Goal: Find specific page/section: Find specific page/section

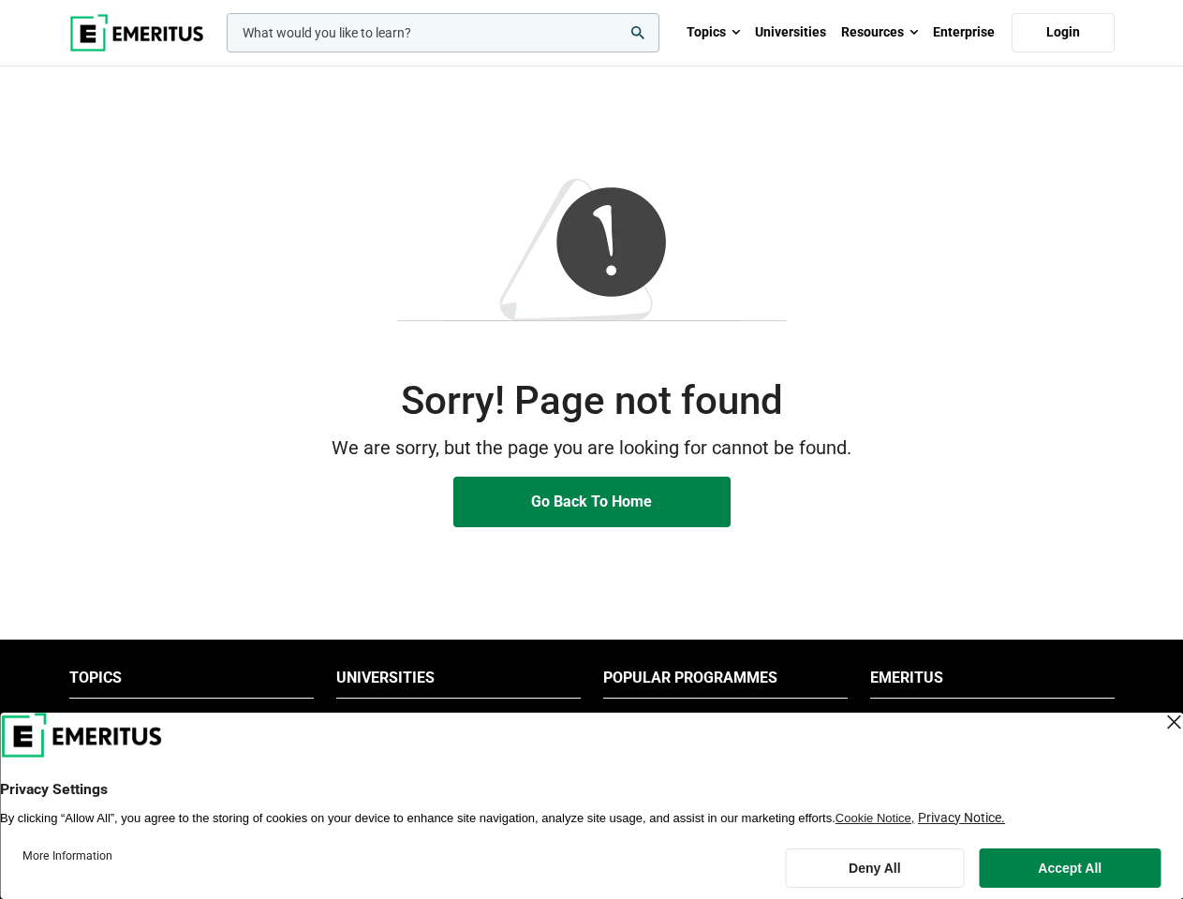
click at [591, 449] on p "We are sorry, but the page you are looking for cannot be found." at bounding box center [591, 448] width 1045 height 29
click at [443, 33] on input "woocommerce-product-search-field-0" at bounding box center [443, 32] width 433 height 39
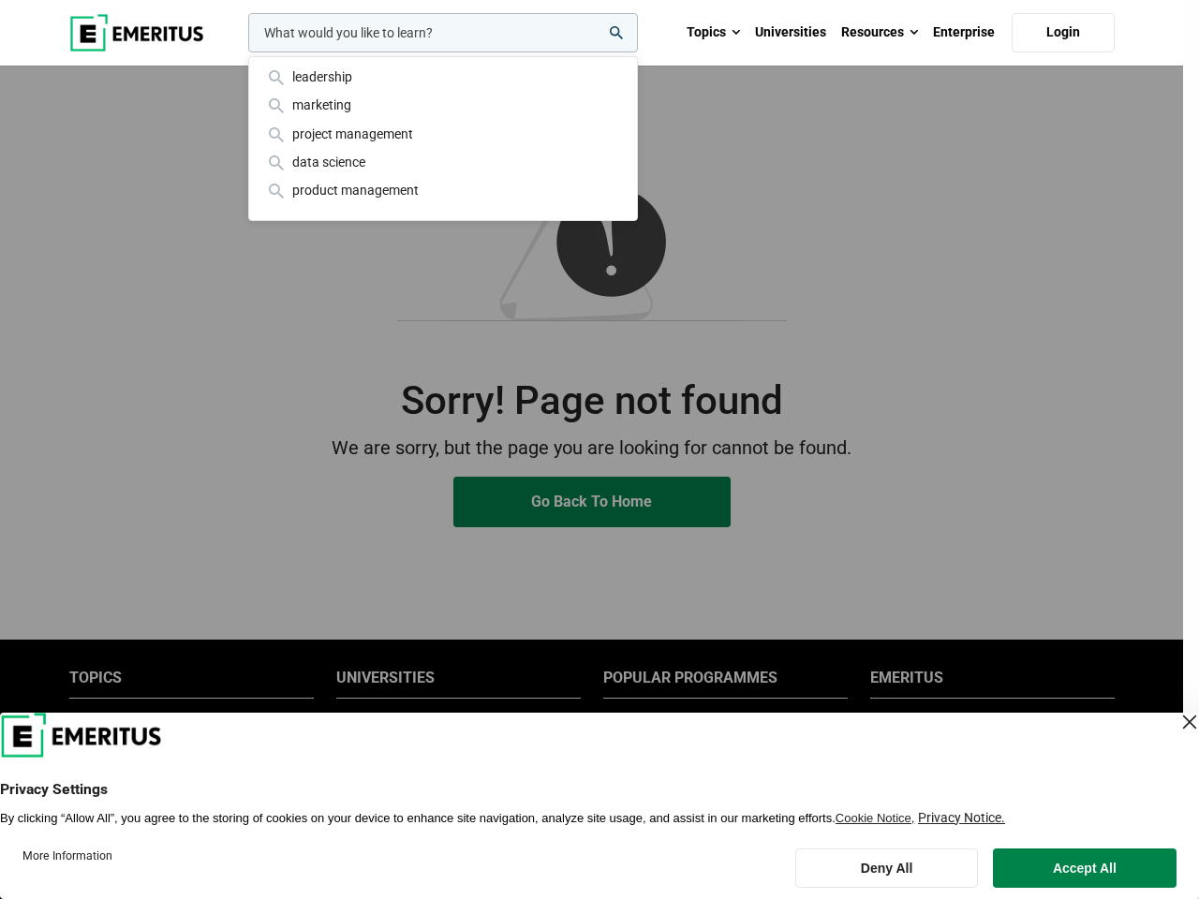
click at [879, 33] on link "Resources" at bounding box center [879, 33] width 92 height 66
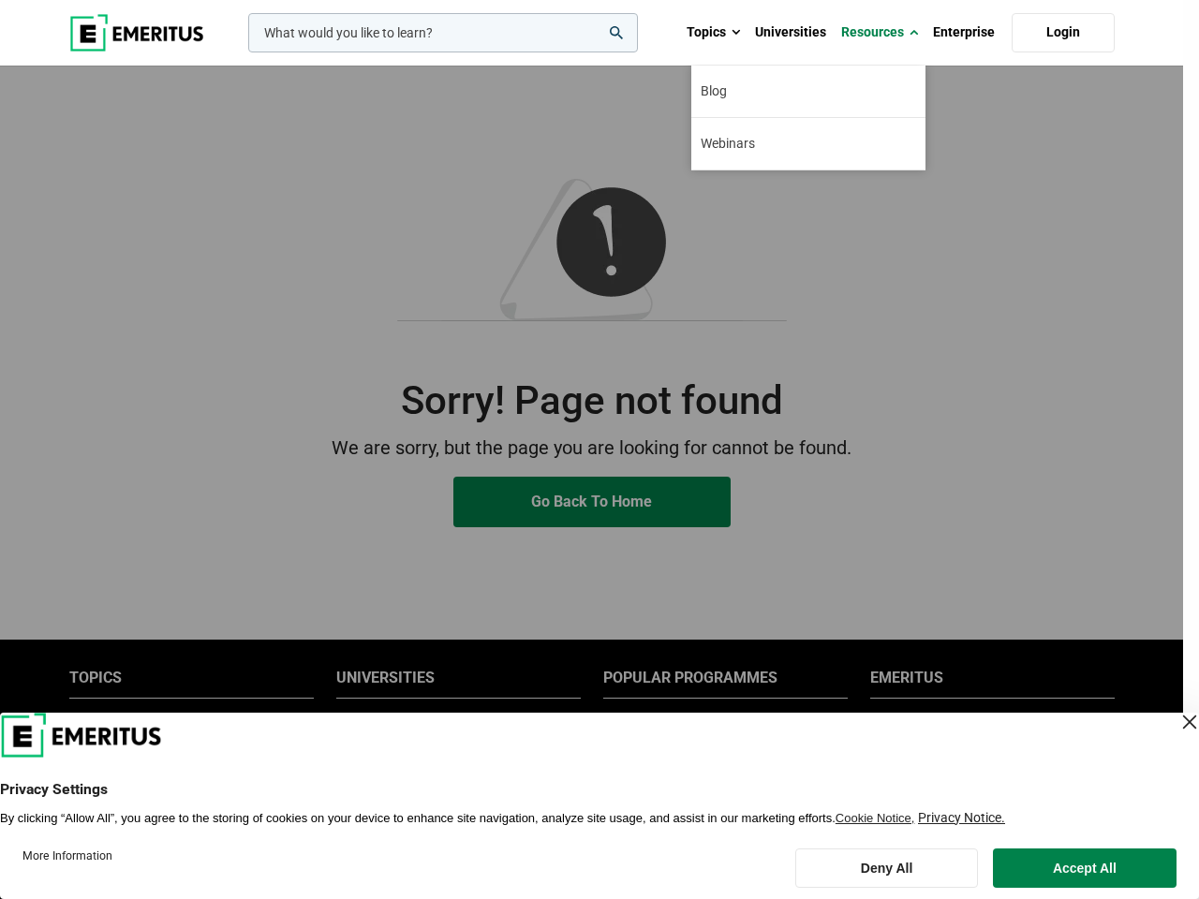
click at [458, 52] on div "leadership marketing project management data science product management" at bounding box center [440, 32] width 393 height 39
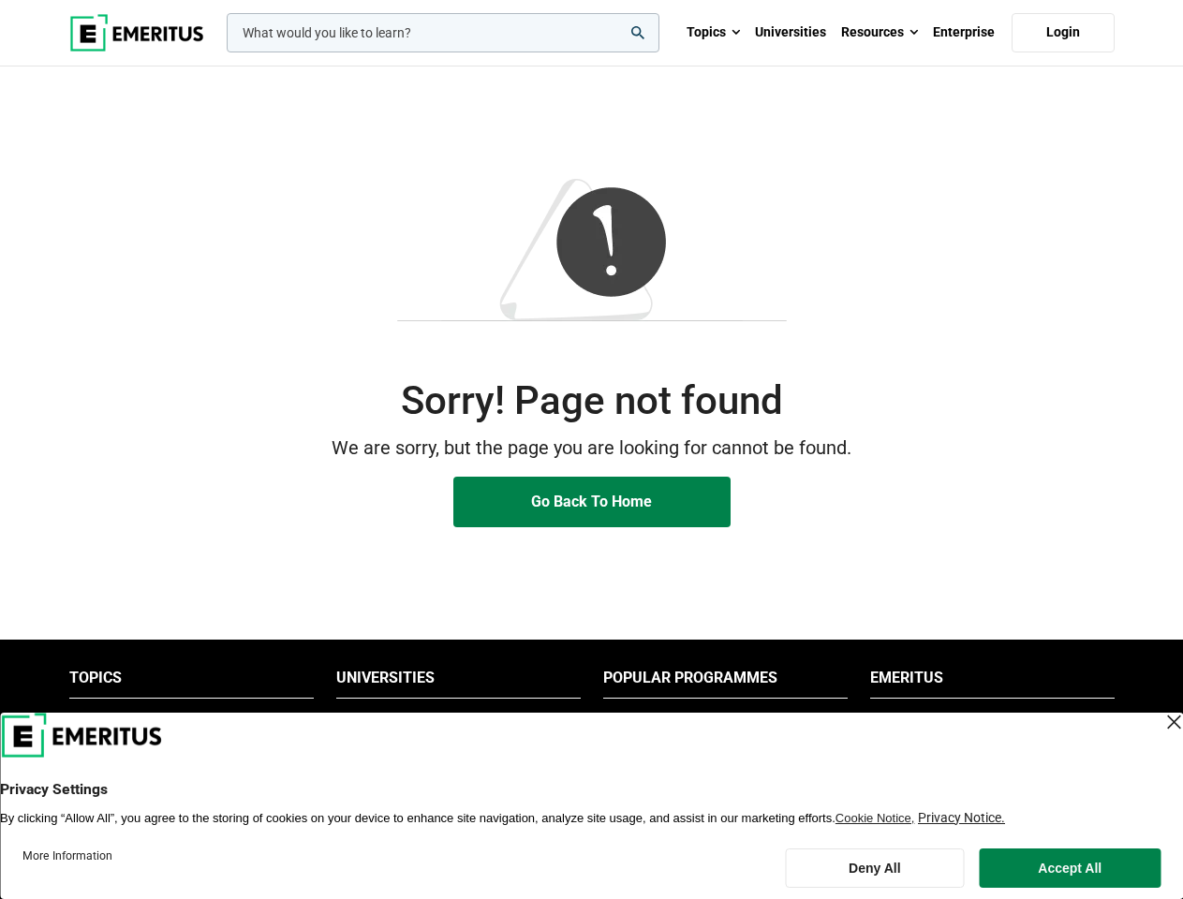
click at [725, 683] on li "Popular Programmes" at bounding box center [725, 683] width 244 height 30
click at [992, 683] on li "Emeritus" at bounding box center [992, 683] width 244 height 30
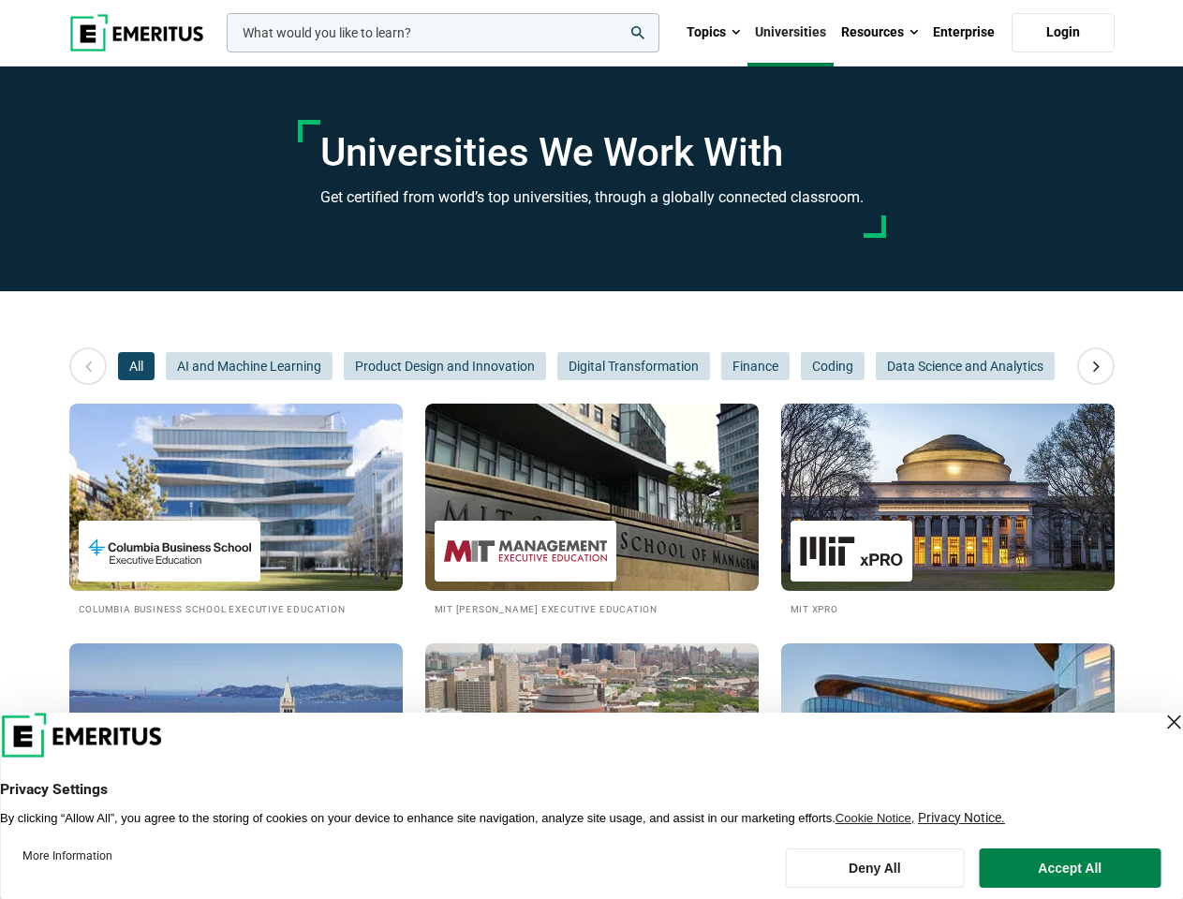
click at [443, 33] on input "woocommerce-product-search-field-0" at bounding box center [443, 32] width 433 height 39
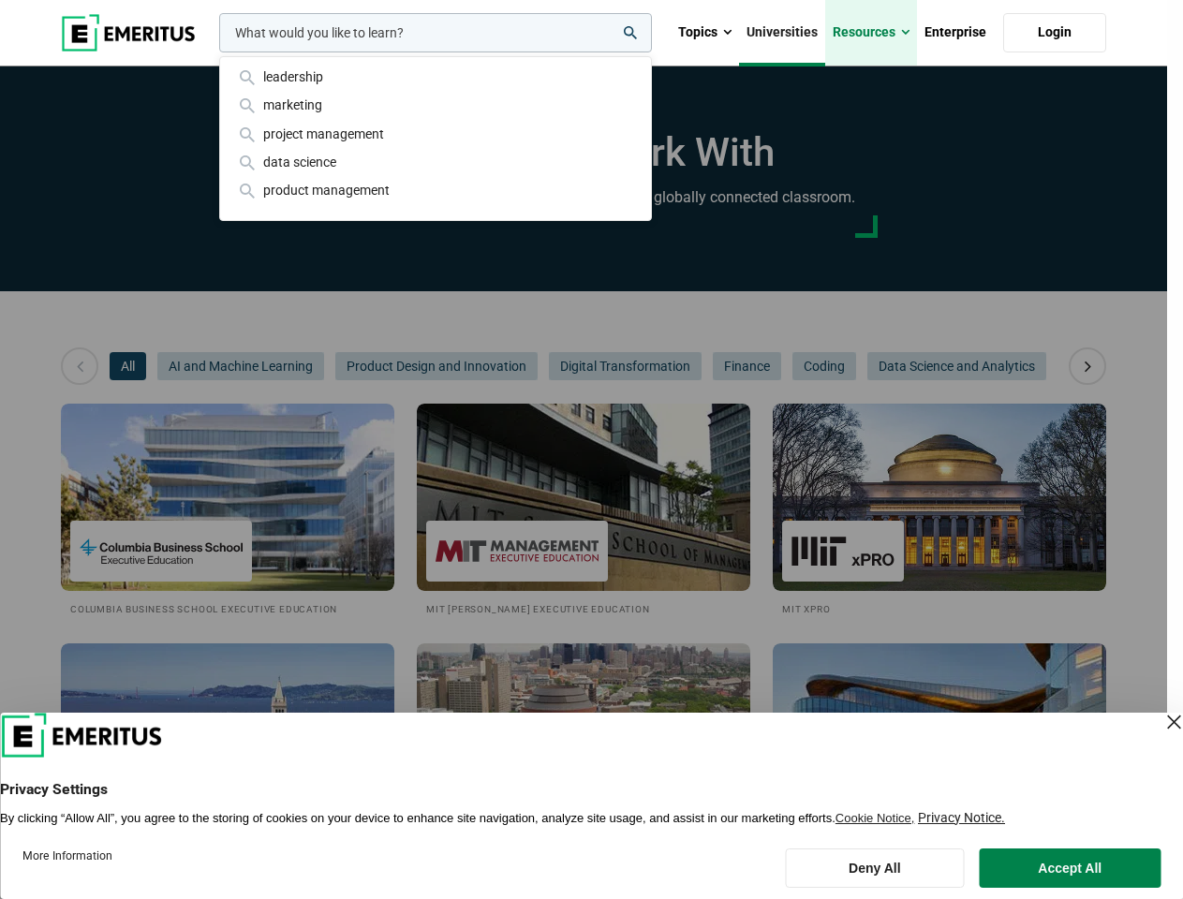
click at [879, 33] on link "Resources" at bounding box center [871, 33] width 92 height 66
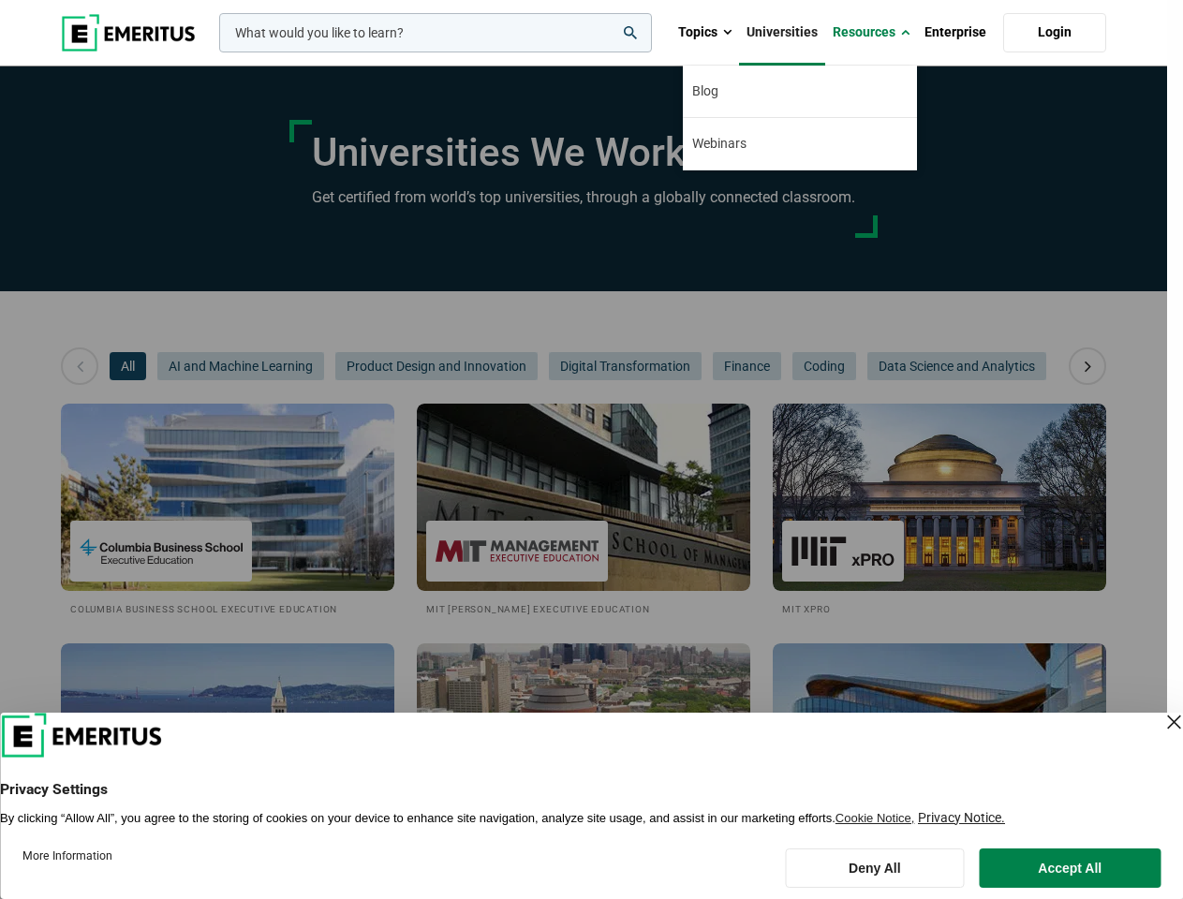
click at [215, 52] on div "leadership marketing project management data science product management" at bounding box center [433, 32] width 436 height 39
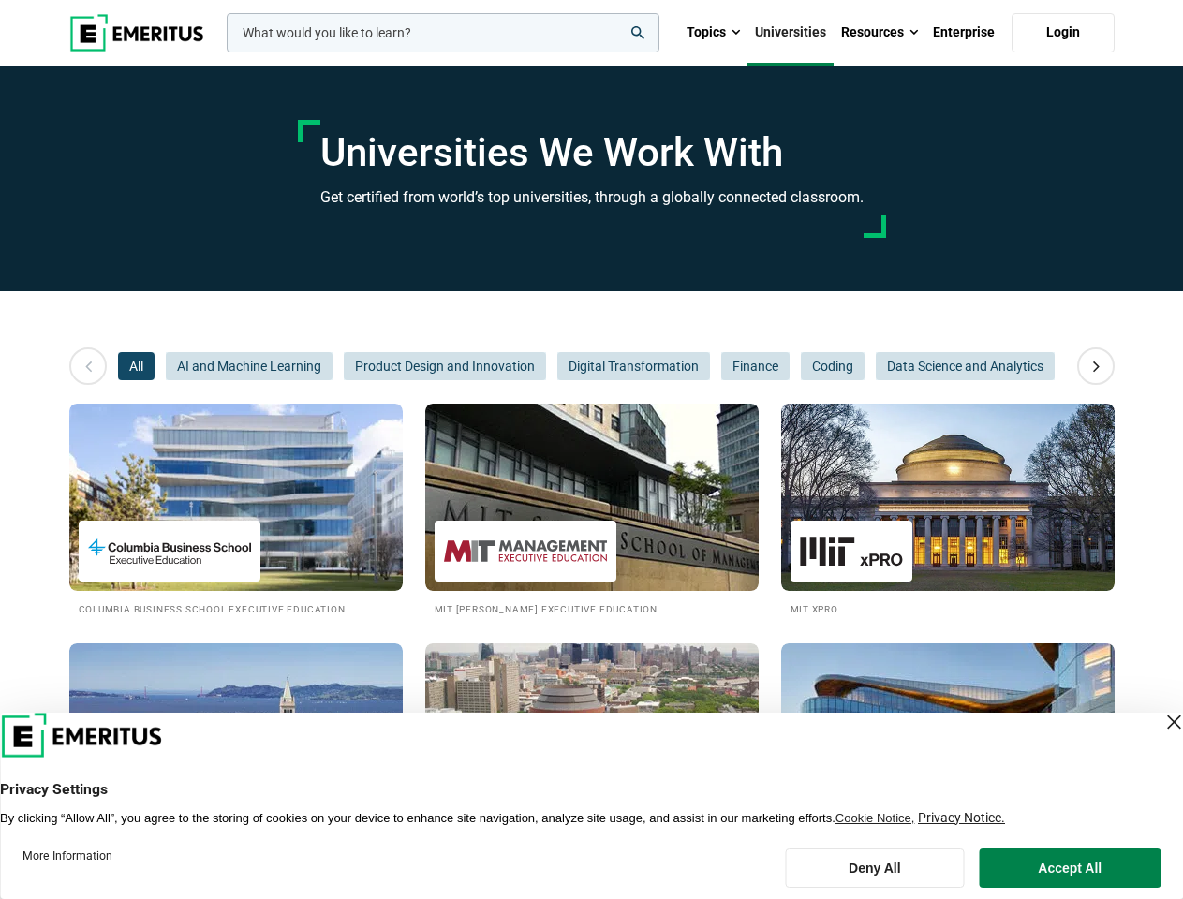
click at [1096, 366] on icon at bounding box center [1096, 366] width 33 height 34
click at [136, 366] on div "All AI and Machine Learning Product Design and Innovation Digital Transformatio…" at bounding box center [592, 366] width 948 height 28
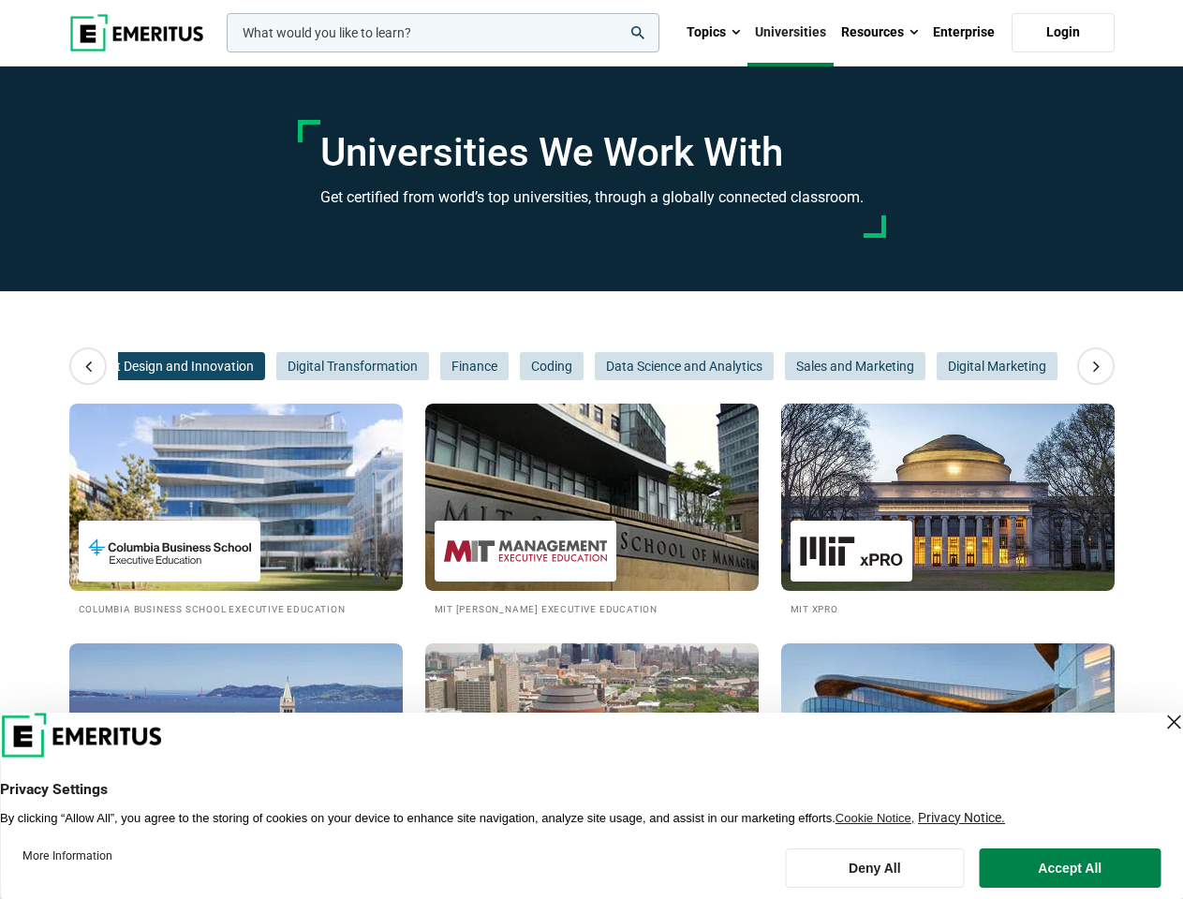
click at [249, 366] on span "Product Design and Innovation" at bounding box center [164, 366] width 202 height 28
